Goal: Transaction & Acquisition: Purchase product/service

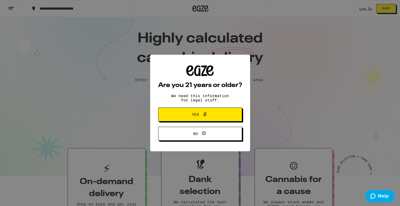
click at [204, 116] on icon at bounding box center [205, 114] width 6 height 6
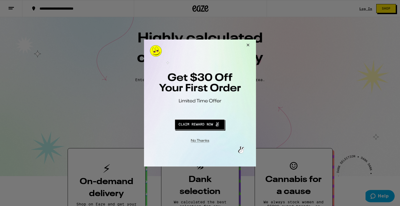
click at [204, 142] on button "Close Modal" at bounding box center [199, 140] width 109 height 8
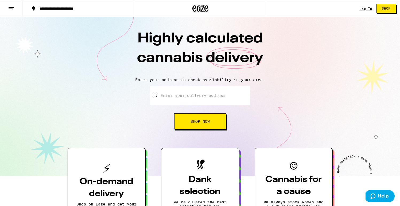
click at [367, 7] on div "Log In" at bounding box center [365, 8] width 13 height 3
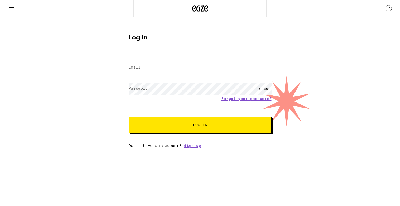
type input "[EMAIL_ADDRESS][DOMAIN_NAME]"
click at [200, 126] on button "Log In" at bounding box center [200, 125] width 143 height 16
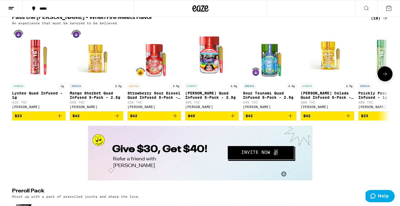
scroll to position [1059, 0]
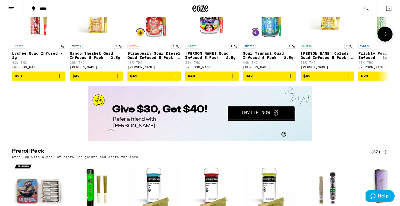
click at [390, 42] on button at bounding box center [385, 34] width 15 height 15
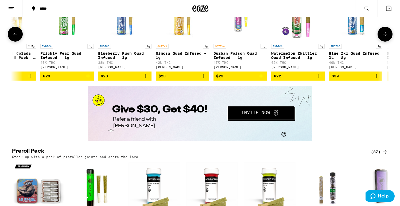
click at [390, 42] on button at bounding box center [385, 34] width 15 height 15
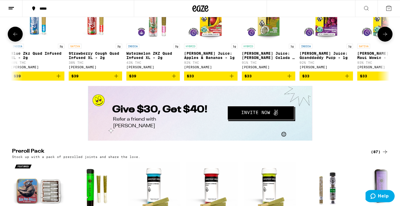
click at [390, 42] on button at bounding box center [385, 34] width 15 height 15
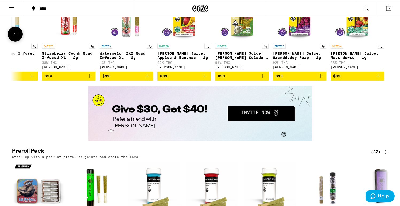
click at [390, 42] on div at bounding box center [385, 34] width 15 height 15
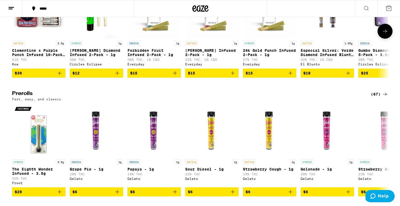
scroll to position [1241, 0]
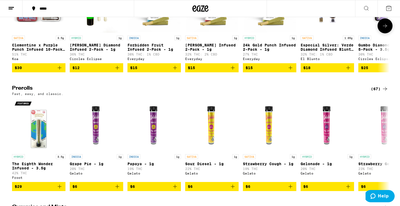
click at [389, 33] on button at bounding box center [385, 25] width 15 height 15
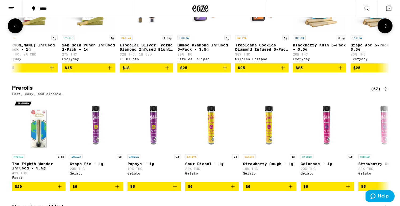
scroll to position [0, 161]
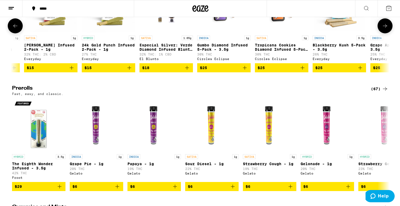
click at [148, 40] on p "SATIVA" at bounding box center [146, 38] width 13 height 5
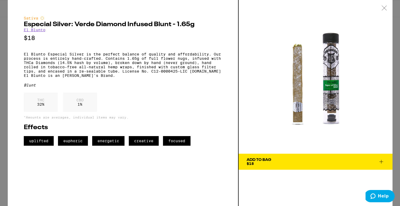
click at [40, 31] on link "El Blunto" at bounding box center [35, 30] width 22 height 4
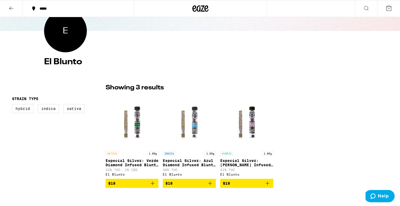
scroll to position [132, 0]
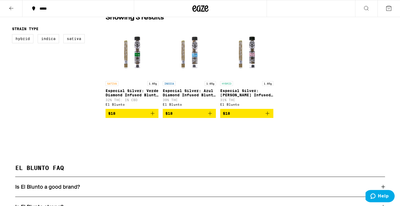
click at [270, 117] on icon "Add to bag" at bounding box center [267, 113] width 6 height 6
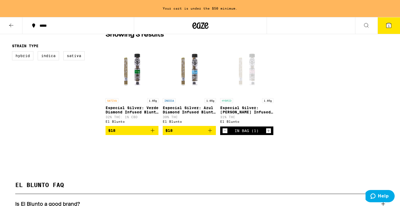
click at [211, 134] on icon "Add to bag" at bounding box center [210, 130] width 6 height 6
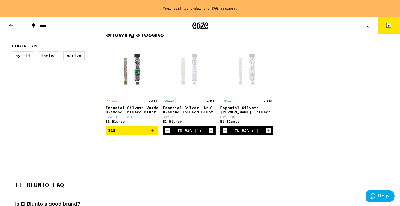
click at [150, 134] on icon "Add to bag" at bounding box center [152, 130] width 6 height 6
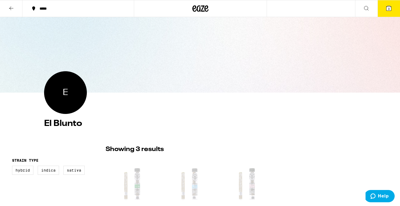
scroll to position [0, 0]
click at [390, 7] on icon at bounding box center [388, 8] width 5 height 5
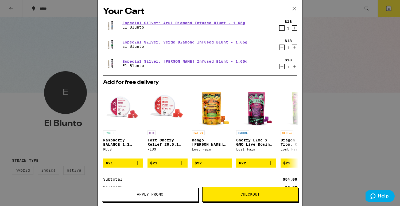
click at [292, 7] on icon at bounding box center [294, 9] width 8 height 8
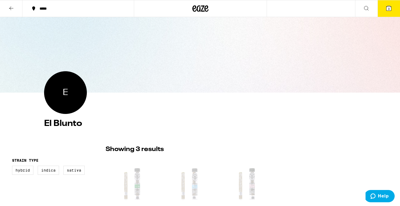
click at [363, 10] on icon at bounding box center [366, 8] width 6 height 6
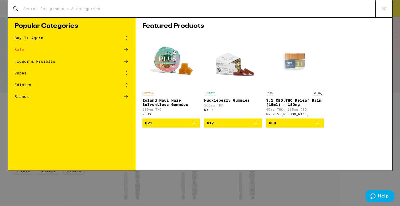
click at [117, 8] on input "Search for Products" at bounding box center [199, 8] width 353 height 5
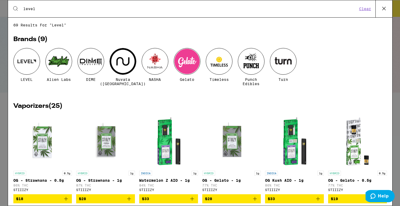
type input "level"
click at [21, 59] on div at bounding box center [26, 61] width 27 height 27
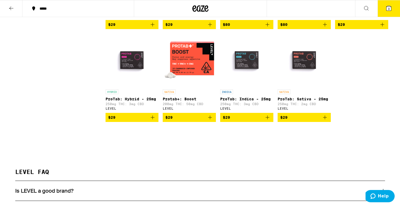
scroll to position [147, 0]
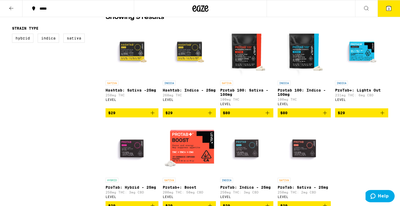
click at [269, 116] on icon "Add to bag" at bounding box center [267, 113] width 6 height 6
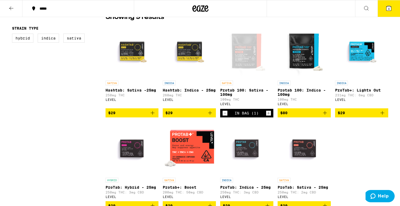
click at [225, 117] on icon "Decrement" at bounding box center [225, 113] width 5 height 6
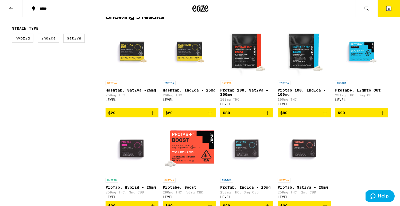
click at [154, 115] on icon "Add to bag" at bounding box center [152, 113] width 6 height 6
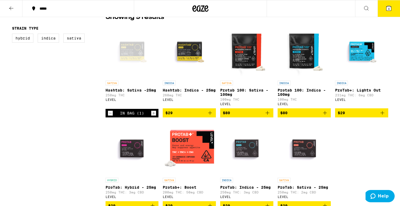
click at [212, 116] on icon "Add to bag" at bounding box center [210, 113] width 6 height 6
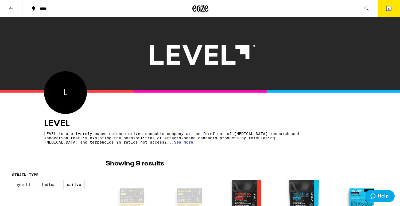
scroll to position [0, 0]
click at [389, 10] on span "5" at bounding box center [389, 8] width 2 height 3
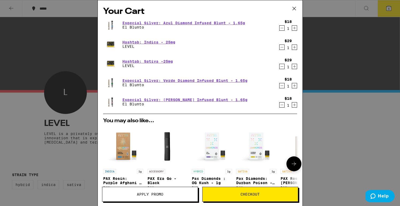
click at [167, 152] on img "Open page for PAX Era Go - Black from PAX" at bounding box center [168, 146] width 40 height 40
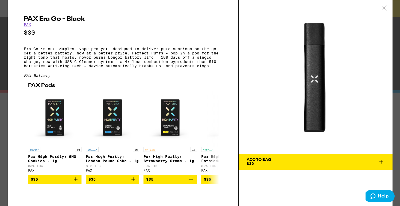
click at [382, 160] on icon at bounding box center [381, 162] width 6 height 6
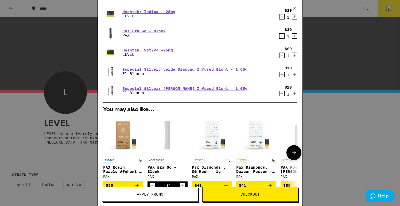
scroll to position [51, 0]
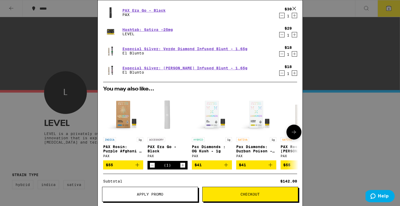
click at [137, 147] on p "PAX Rosin: Purple Afghani - 1g" at bounding box center [123, 149] width 40 height 9
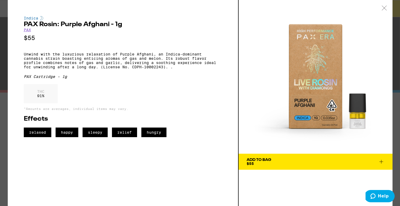
click at [30, 32] on link "PAX" at bounding box center [27, 30] width 7 height 4
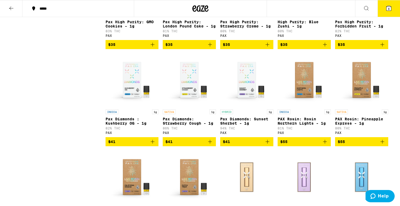
scroll to position [313, 0]
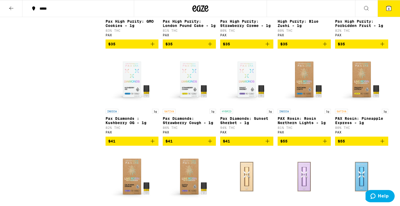
click at [268, 145] on icon "Add to bag" at bounding box center [267, 141] width 6 height 6
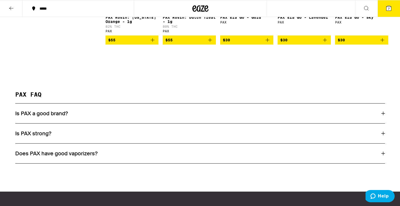
scroll to position [518, 0]
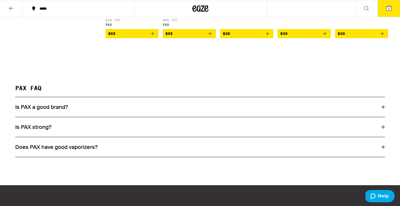
click at [70, 154] on div "Does PAX have good vaporizers?" at bounding box center [200, 147] width 370 height 20
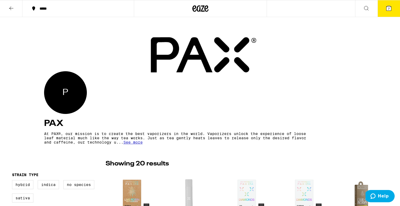
scroll to position [0, 0]
click at [367, 7] on icon at bounding box center [366, 8] width 6 height 6
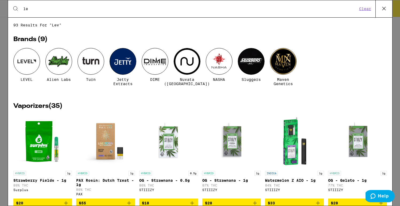
type input "l"
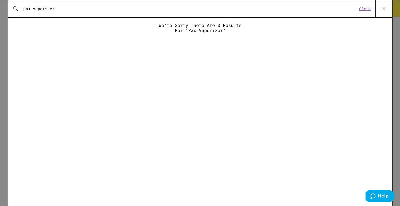
click at [113, 8] on input "pax vaporizer" at bounding box center [190, 8] width 335 height 5
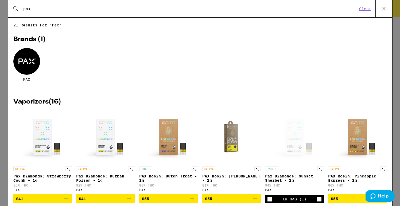
type input "pax"
click at [383, 8] on icon at bounding box center [383, 8] width 3 height 3
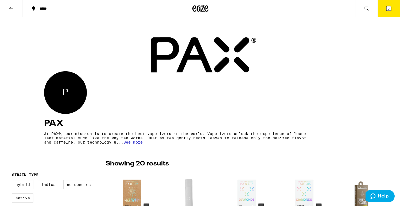
click at [365, 10] on icon at bounding box center [366, 8] width 6 height 6
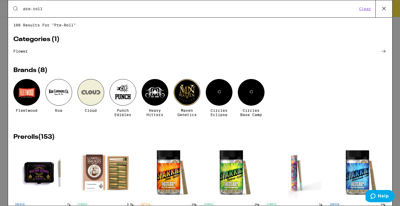
type input "pre-roll"
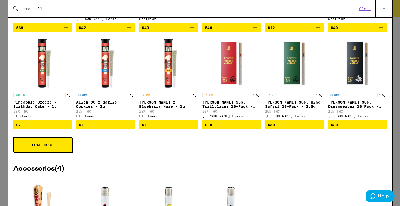
scroll to position [203, 0]
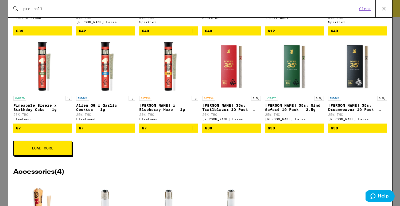
click at [49, 156] on button "Load More" at bounding box center [42, 148] width 59 height 15
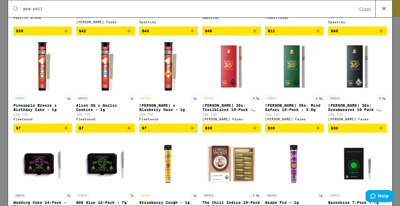
scroll to position [198, 0]
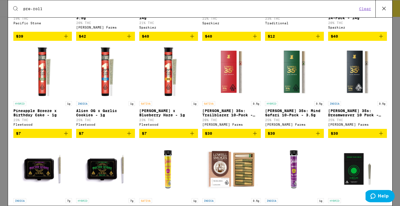
click at [319, 137] on icon "Add to bag" at bounding box center [318, 133] width 6 height 6
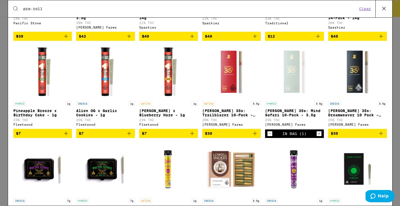
click at [382, 137] on icon "Add to bag" at bounding box center [381, 133] width 6 height 6
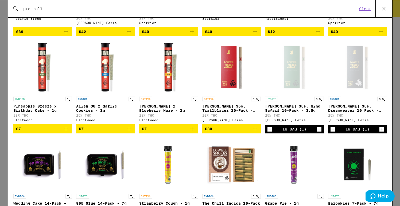
scroll to position [270, 0]
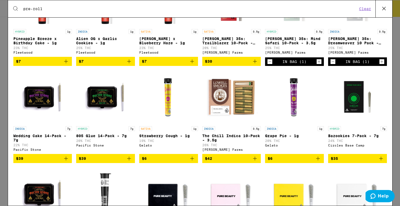
click at [257, 161] on icon "Add to bag" at bounding box center [255, 159] width 4 height 4
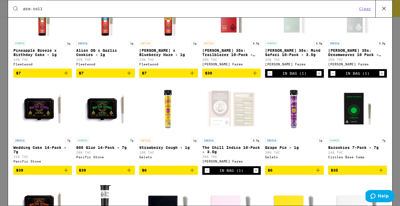
scroll to position [250, 0]
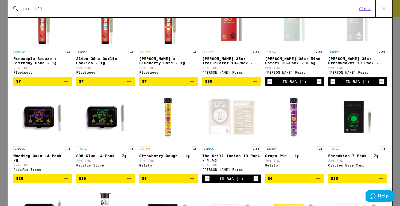
click at [256, 85] on icon "Add to bag" at bounding box center [255, 81] width 6 height 6
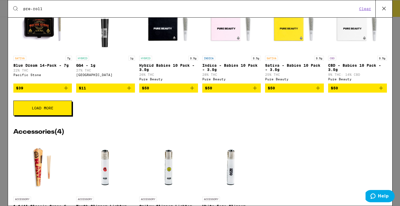
scroll to position [439, 0]
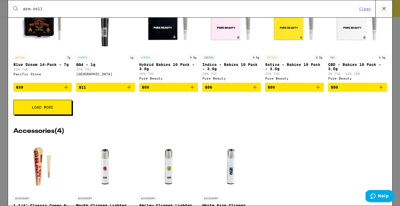
click at [44, 109] on span "Load More" at bounding box center [43, 108] width 22 height 4
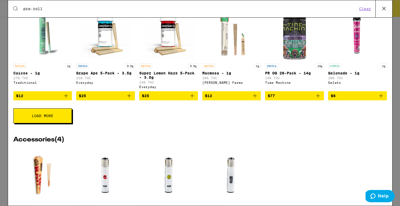
scroll to position [626, 0]
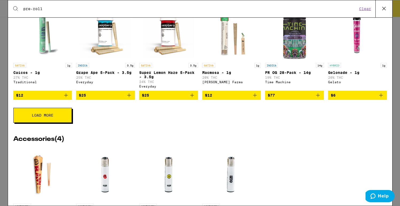
click at [38, 60] on img "Open page for Caicos - 1g from Traditional" at bounding box center [42, 33] width 53 height 53
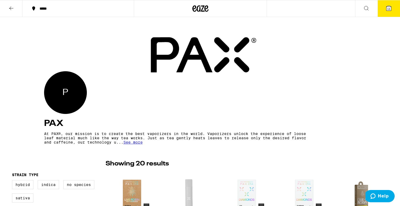
click at [389, 9] on span "11" at bounding box center [388, 8] width 3 height 3
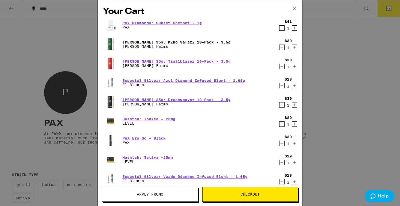
click at [148, 40] on link "[PERSON_NAME] 35s: Mind Safari 10-Pack - 3.5g" at bounding box center [176, 42] width 108 height 4
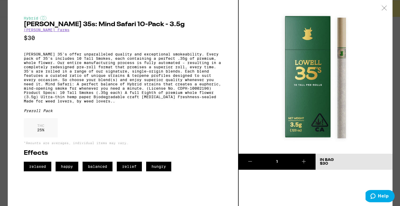
click at [41, 31] on link "[PERSON_NAME] Farms" at bounding box center [47, 30] width 46 height 4
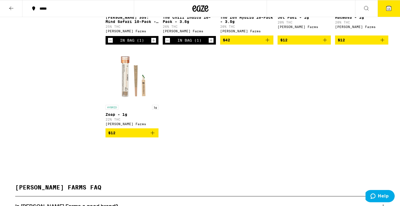
scroll to position [297, 0]
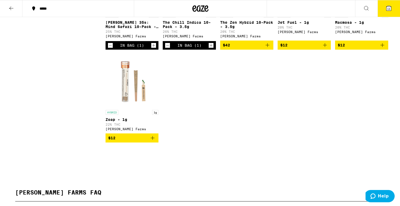
click at [269, 48] on icon "Add to bag" at bounding box center [267, 45] width 6 height 6
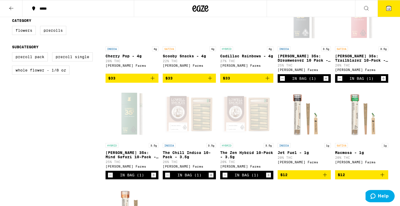
scroll to position [179, 0]
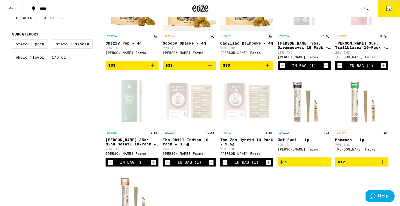
click at [50, 18] on label "Prerolls" at bounding box center [53, 17] width 26 height 9
click at [13, 14] on input "Prerolls" at bounding box center [13, 14] width 0 height 0
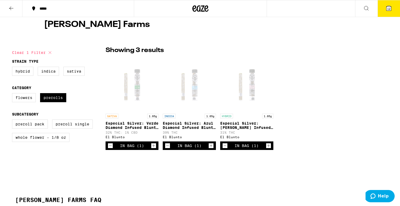
scroll to position [79, 0]
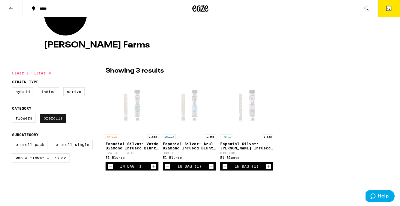
click at [57, 121] on label "Prerolls" at bounding box center [53, 118] width 26 height 9
click at [13, 115] on input "Prerolls" at bounding box center [13, 115] width 0 height 0
checkbox input "false"
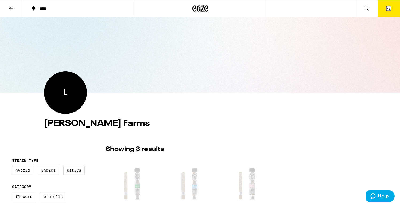
click at [131, 151] on p "Showing 3 results" at bounding box center [135, 149] width 58 height 9
click at [64, 90] on span "L" at bounding box center [65, 93] width 4 height 12
click at [43, 6] on button "*****" at bounding box center [77, 9] width 111 height 16
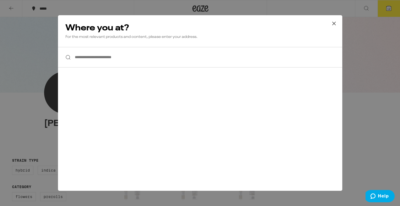
click at [335, 24] on icon at bounding box center [334, 24] width 8 height 8
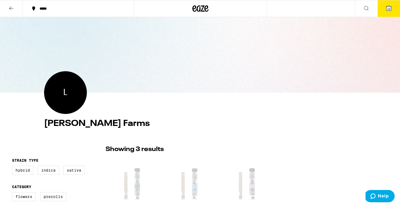
click at [389, 9] on span "12" at bounding box center [388, 8] width 3 height 3
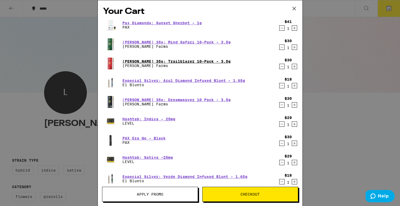
click at [133, 61] on link "[PERSON_NAME] 35s: Trailblazer 10-Pack - 3.5g" at bounding box center [176, 61] width 108 height 4
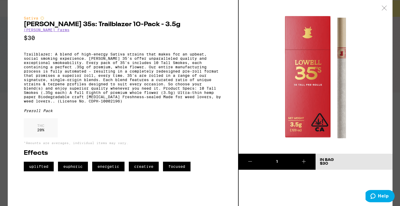
click at [332, 131] on img at bounding box center [316, 77] width 154 height 154
click at [193, 172] on div "uplifted euphoric energetic creative focused" at bounding box center [123, 167] width 198 height 10
click at [189, 60] on p "Trailblazer: A blend of high-energy Sativa strains that makes for an upbeat, so…" at bounding box center [123, 77] width 198 height 51
click at [45, 28] on link "[PERSON_NAME] Farms" at bounding box center [47, 30] width 46 height 4
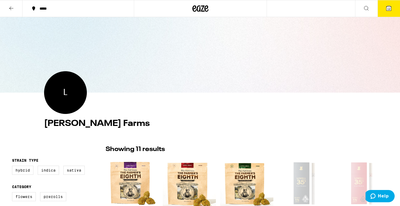
click at [46, 30] on div "Your Cart Pax Diamonds: Sunset Sherbet - 1g PAX $41 1 [PERSON_NAME] 35s: Mind S…" at bounding box center [200, 103] width 400 height 206
click at [366, 8] on icon at bounding box center [366, 8] width 6 height 6
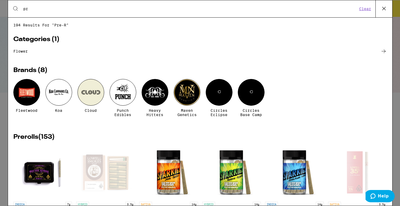
type input "p"
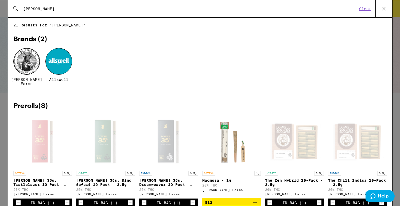
type input "[PERSON_NAME]"
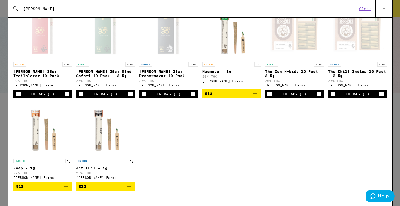
scroll to position [110, 0]
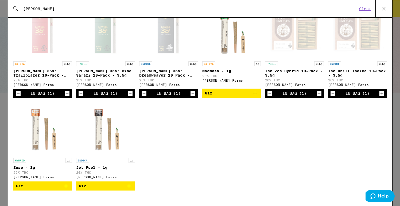
click at [129, 189] on icon "Add to bag" at bounding box center [129, 186] width 6 height 6
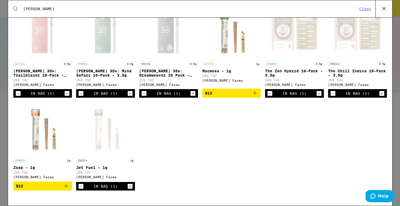
click at [256, 96] on icon "Add to bag" at bounding box center [255, 93] width 6 height 6
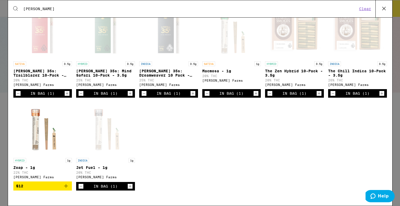
click at [227, 47] on div "Open page for Macmosa - 1g from Lowell Farms" at bounding box center [231, 31] width 53 height 53
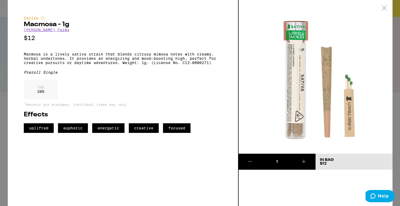
click at [385, 7] on icon at bounding box center [384, 8] width 5 height 5
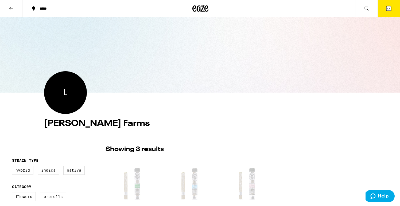
click at [391, 8] on icon at bounding box center [388, 8] width 5 height 5
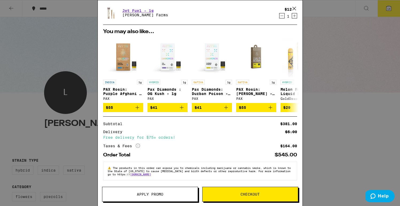
scroll to position [266, 0]
click at [254, 196] on span "Checkout" at bounding box center [250, 195] width 19 height 4
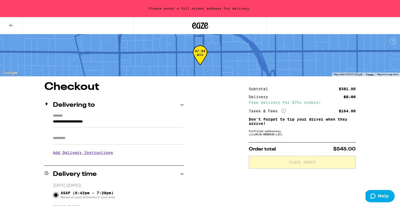
click at [91, 122] on input "**********" at bounding box center [118, 123] width 131 height 9
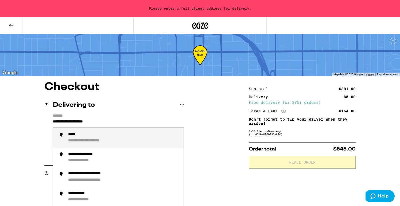
click at [91, 122] on input "**********" at bounding box center [118, 123] width 131 height 9
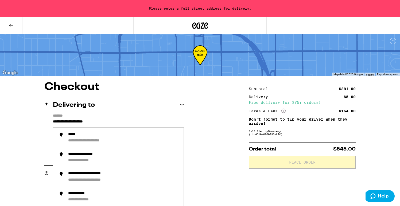
click at [76, 121] on input "**********" at bounding box center [118, 123] width 131 height 9
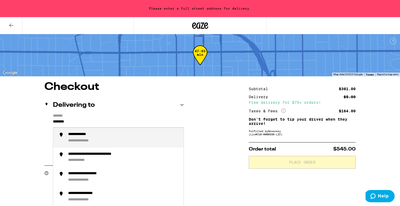
click at [80, 137] on div "**********" at bounding box center [84, 134] width 32 height 5
type input "**********"
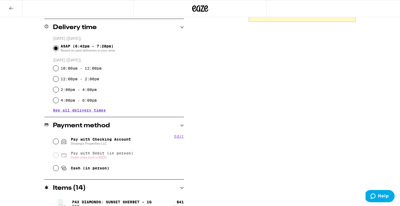
scroll to position [137, 0]
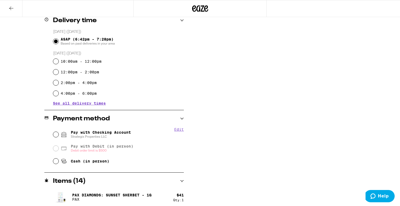
click at [56, 136] on input "Pay with Checking Account Strategix Properties LLC" at bounding box center [55, 134] width 5 height 5
radio input "true"
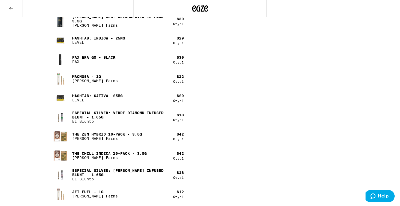
scroll to position [407, 0]
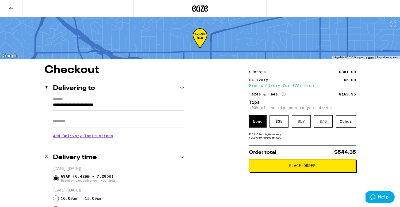
scroll to position [0, 0]
click at [343, 123] on div "Other" at bounding box center [346, 121] width 20 height 12
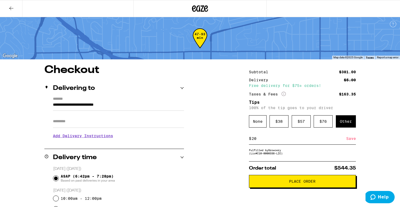
type input "20"
click at [276, 188] on button "Place Order" at bounding box center [302, 181] width 107 height 13
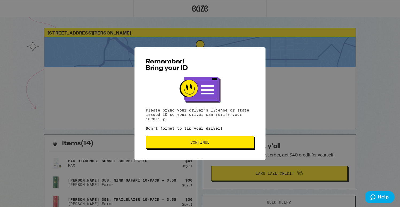
click at [204, 147] on button "Continue" at bounding box center [200, 142] width 109 height 13
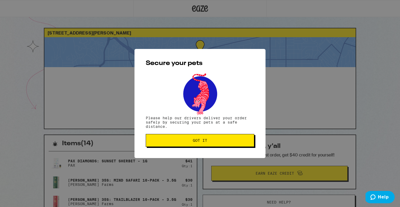
click at [189, 141] on span "Got it" at bounding box center [199, 140] width 99 height 4
